Goal: Navigation & Orientation: Understand site structure

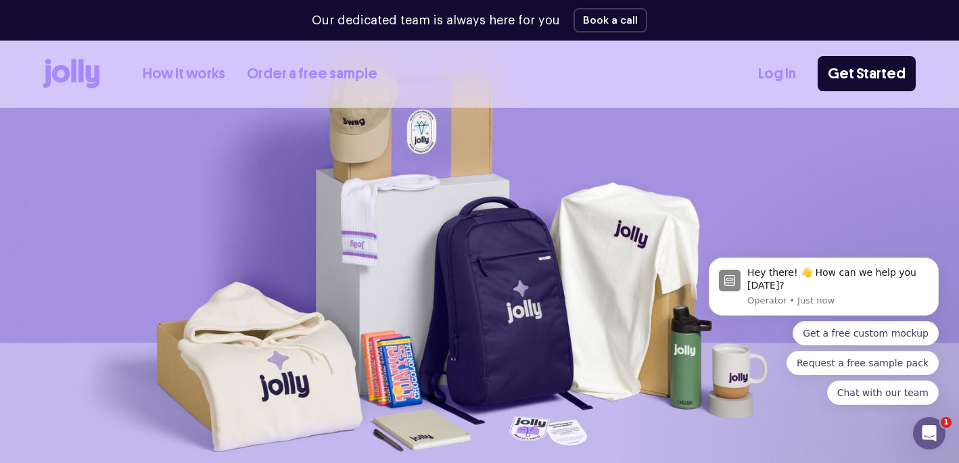
scroll to position [38, 0]
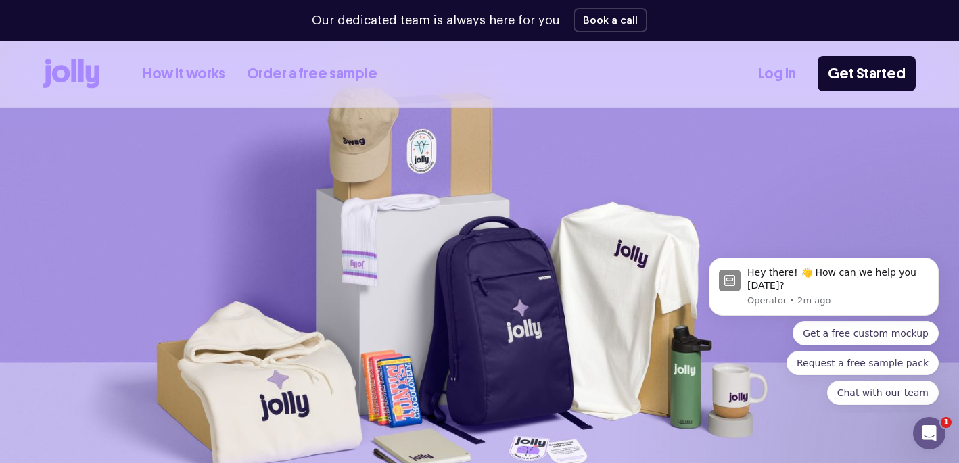
click at [304, 76] on link "Order a free sample" at bounding box center [312, 74] width 131 height 22
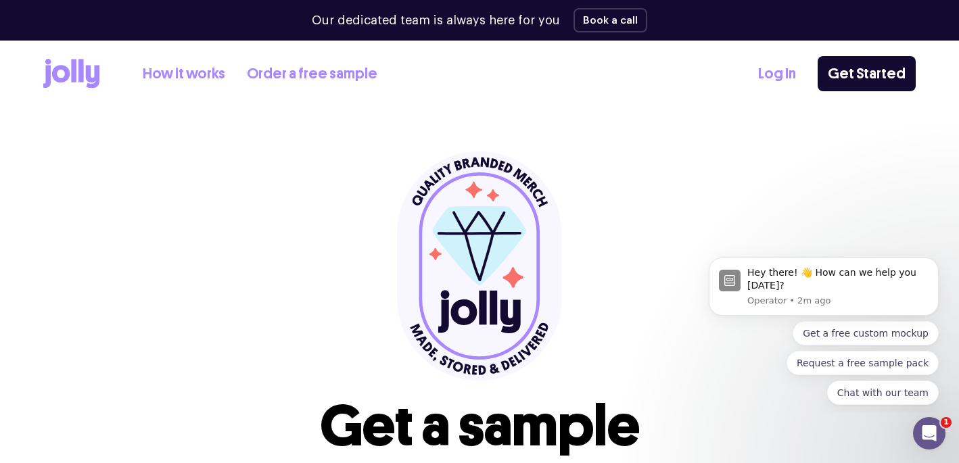
click at [148, 76] on link "How it works" at bounding box center [184, 74] width 83 height 22
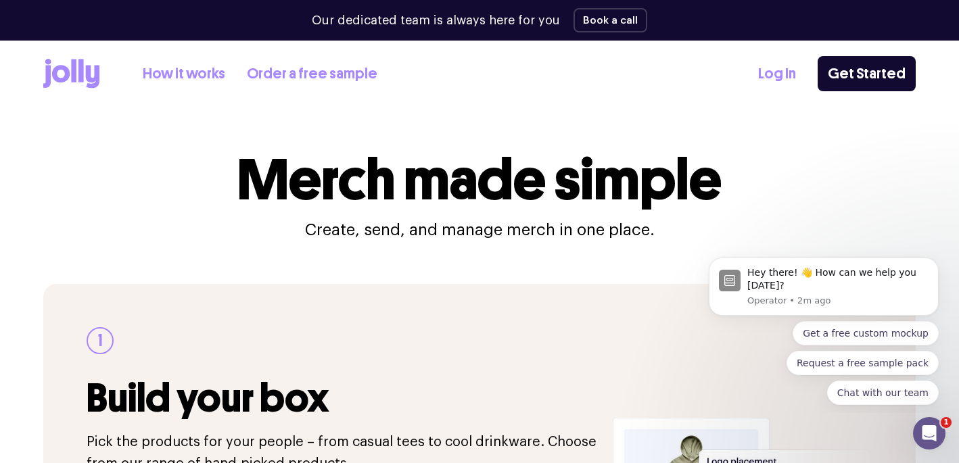
click at [71, 81] on icon at bounding box center [73, 70] width 5 height 23
